Goal: Information Seeking & Learning: Understand process/instructions

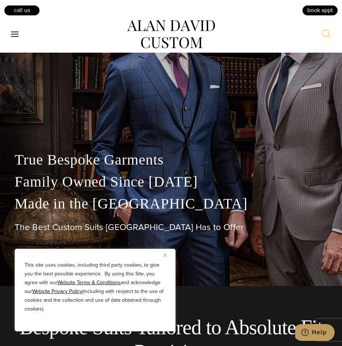
scroll to position [73, 0]
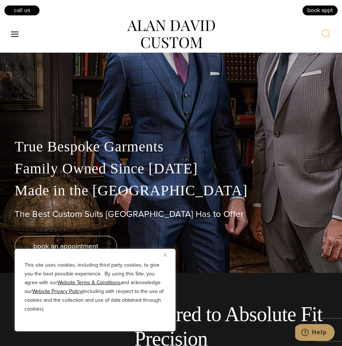
click at [165, 254] on img "Close" at bounding box center [165, 255] width 3 height 3
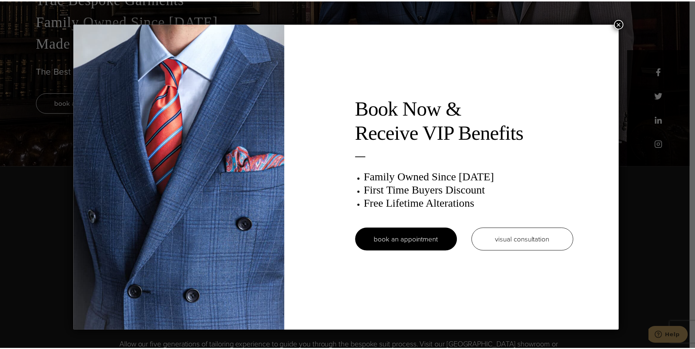
scroll to position [0, 0]
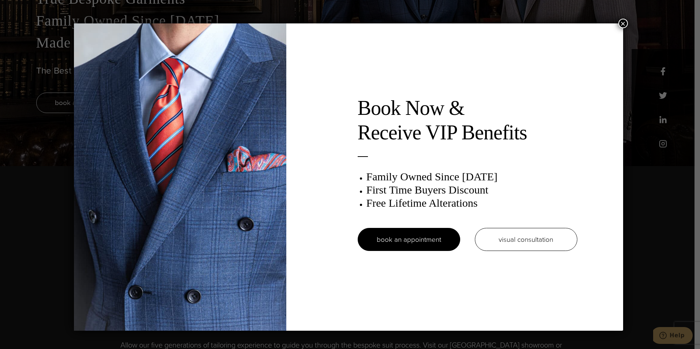
click at [342, 24] on button "×" at bounding box center [624, 24] width 10 height 10
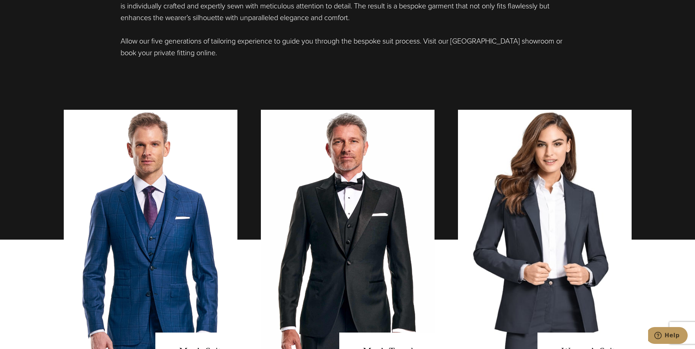
scroll to position [586, 0]
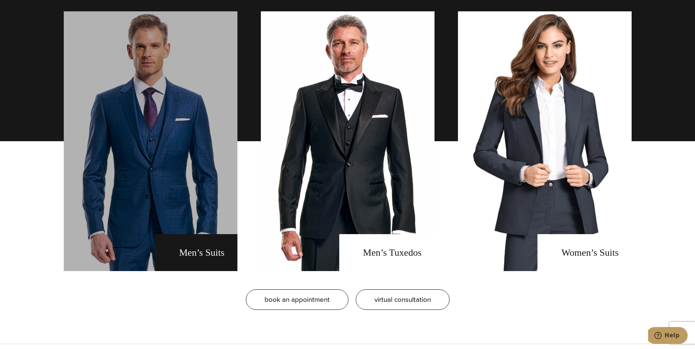
click at [164, 162] on link "men's suits" at bounding box center [151, 141] width 174 height 260
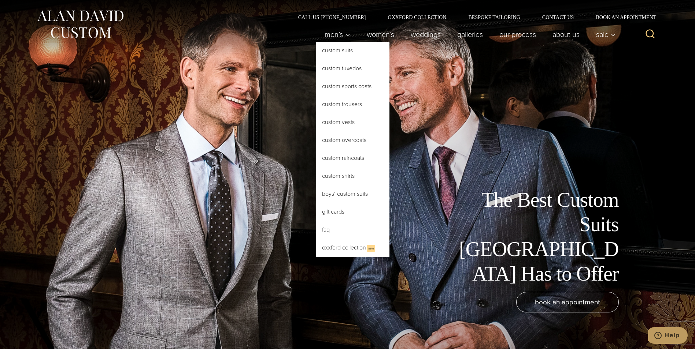
click at [330, 52] on link "Custom Suits" at bounding box center [352, 51] width 73 height 18
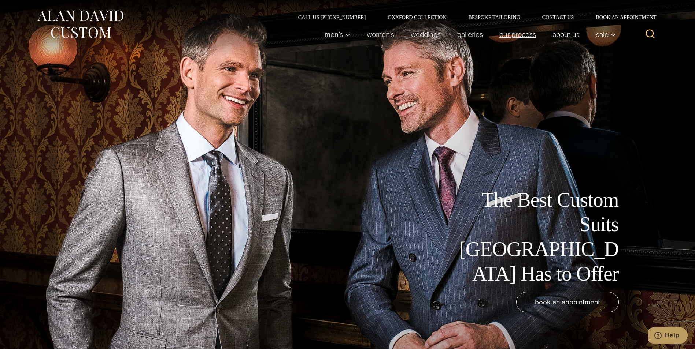
click at [526, 31] on link "Our Process" at bounding box center [517, 34] width 53 height 15
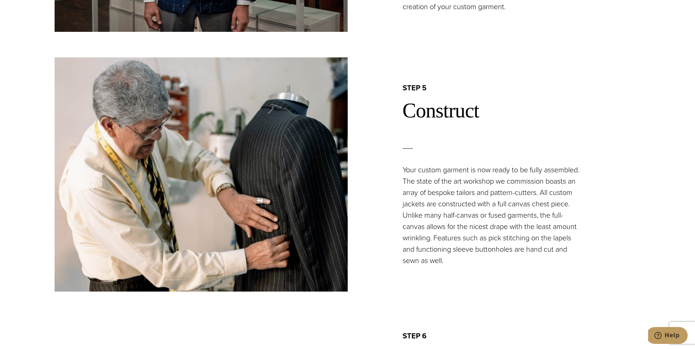
scroll to position [1538, 0]
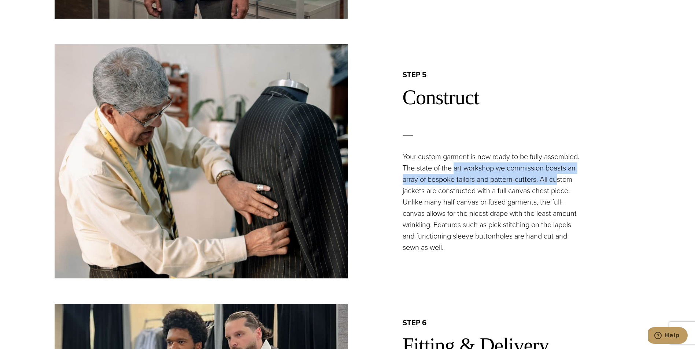
drag, startPoint x: 455, startPoint y: 168, endPoint x: 558, endPoint y: 177, distance: 104.0
click at [558, 177] on p "Your custom garment is now ready to be fully assembled. The state of the art wo…" at bounding box center [494, 202] width 182 height 102
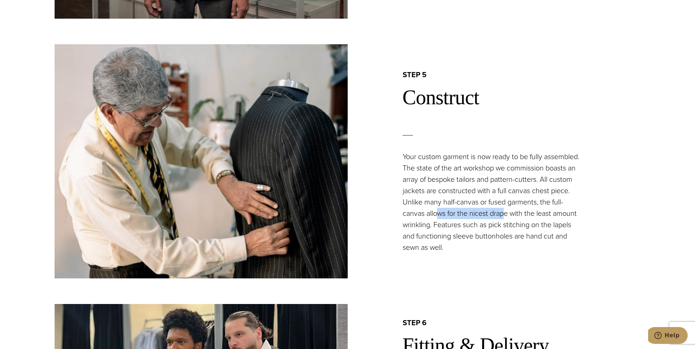
drag, startPoint x: 437, startPoint y: 214, endPoint x: 504, endPoint y: 216, distance: 67.0
click at [504, 216] on p "Your custom garment is now ready to be fully assembled. The state of the art wo…" at bounding box center [494, 202] width 182 height 102
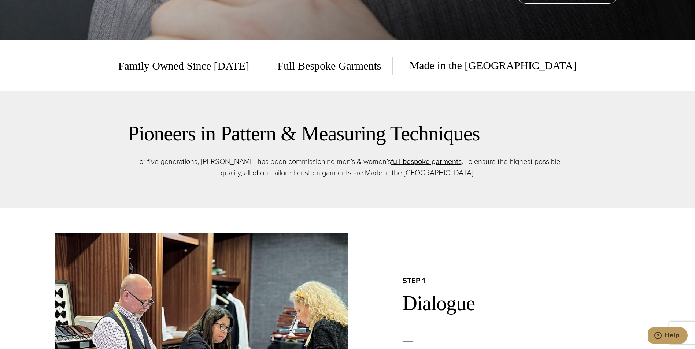
scroll to position [0, 0]
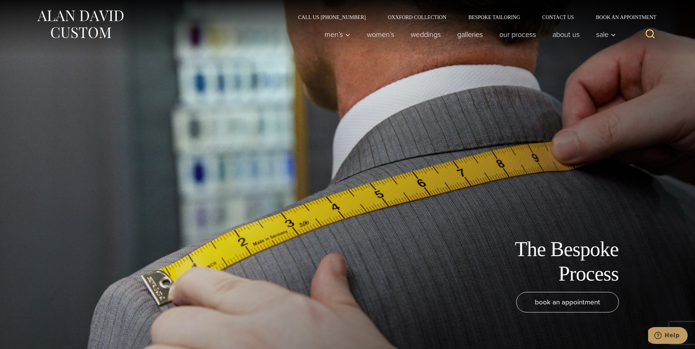
drag, startPoint x: 485, startPoint y: 223, endPoint x: 471, endPoint y: 128, distance: 95.4
